Goal: Navigation & Orientation: Find specific page/section

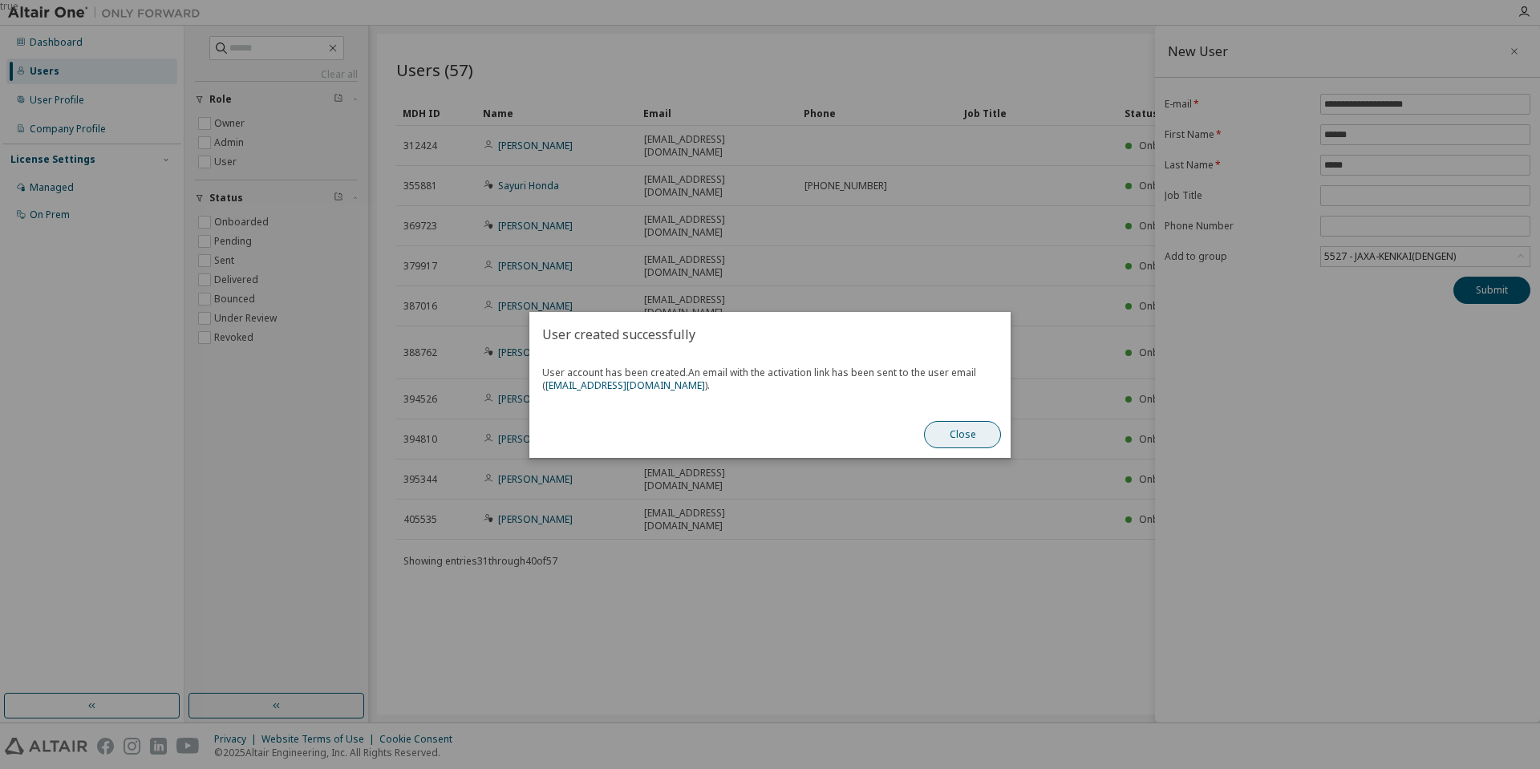
drag, startPoint x: 963, startPoint y: 425, endPoint x: 929, endPoint y: 436, distance: 35.3
click at [962, 424] on button "Close" at bounding box center [962, 434] width 77 height 27
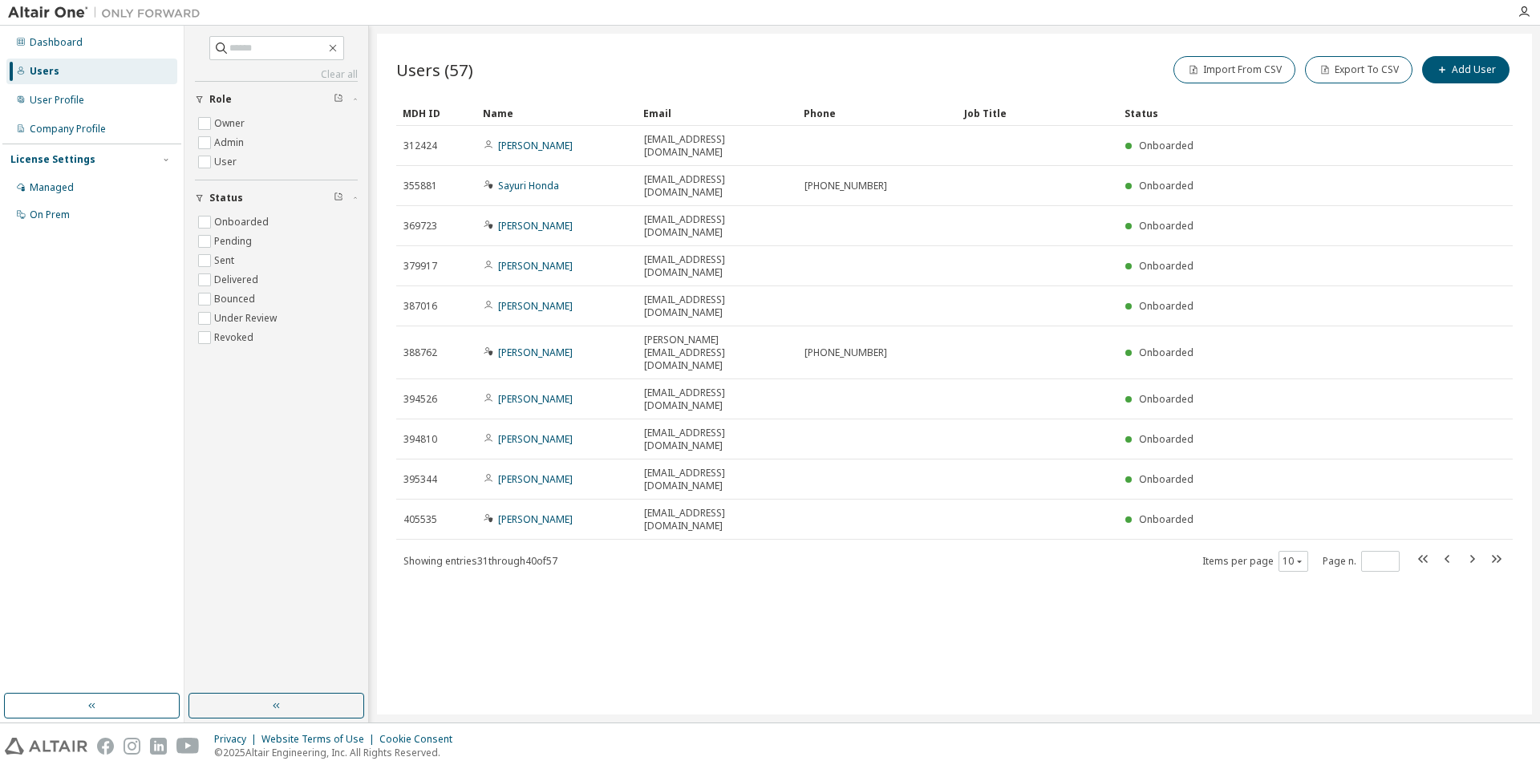
click at [60, 75] on div "Users" at bounding box center [91, 72] width 171 height 26
click at [29, 67] on div "Users" at bounding box center [91, 72] width 171 height 26
click at [61, 112] on div "Dashboard Users User Profile Company Profile License Settings Managed On Prem" at bounding box center [91, 128] width 179 height 201
click at [59, 103] on div "User Profile" at bounding box center [57, 100] width 55 height 13
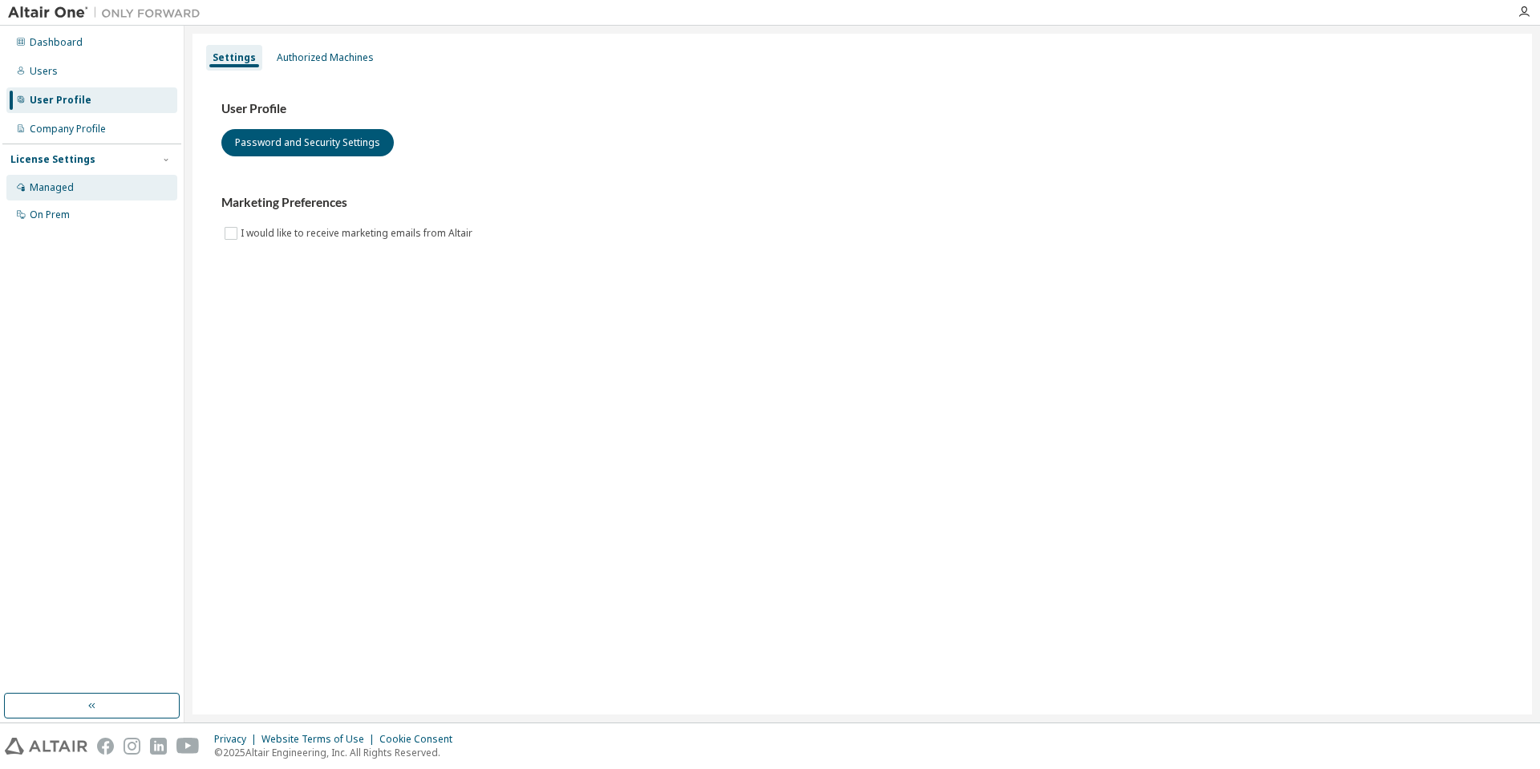
click at [71, 188] on div "Managed" at bounding box center [52, 187] width 44 height 13
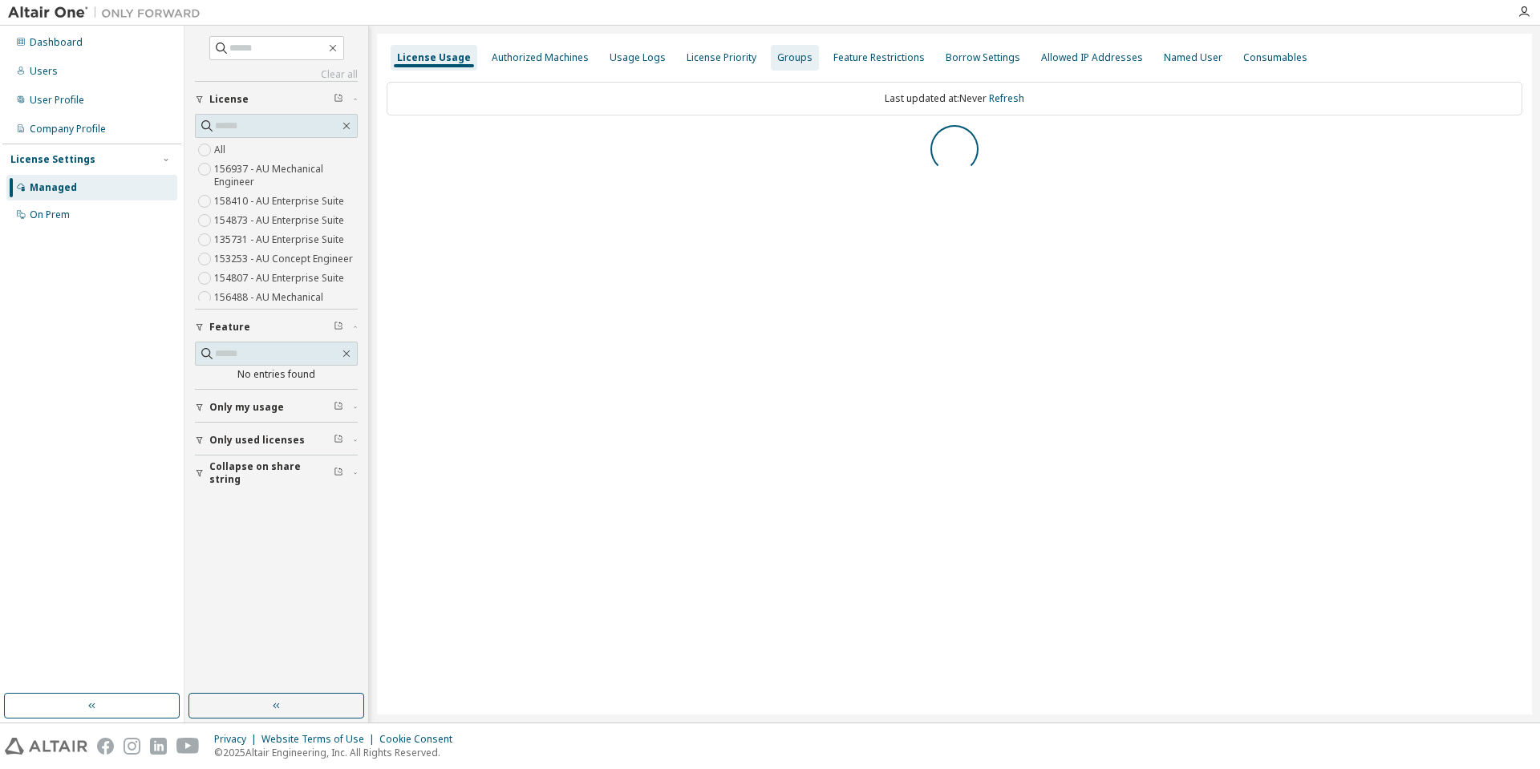
click at [799, 49] on div "Groups" at bounding box center [795, 58] width 48 height 26
